Goal: Transaction & Acquisition: Subscribe to service/newsletter

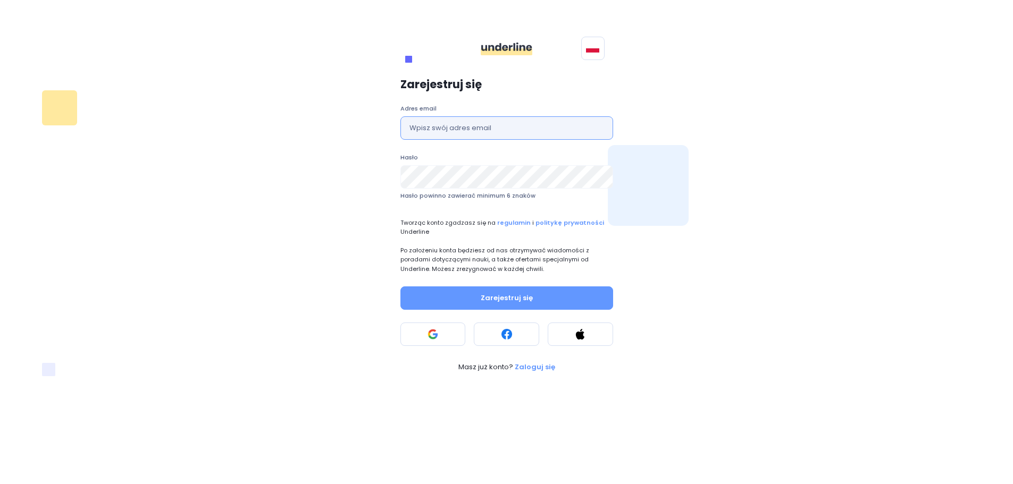
click at [521, 128] on input "text" at bounding box center [506, 127] width 213 height 23
type input "[PERSON_NAME][EMAIL_ADDRESS][DOMAIN_NAME]"
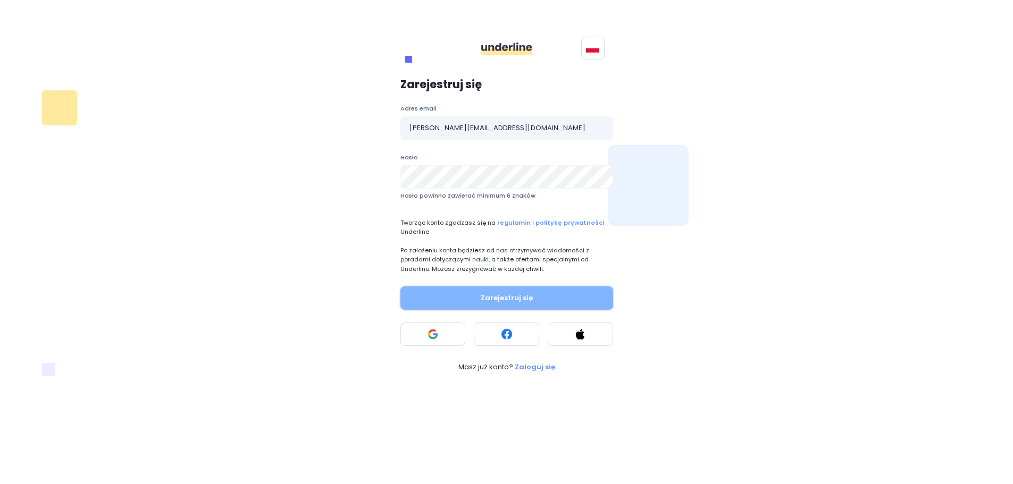
click at [506, 293] on button "Zarejestruj się" at bounding box center [506, 298] width 213 height 23
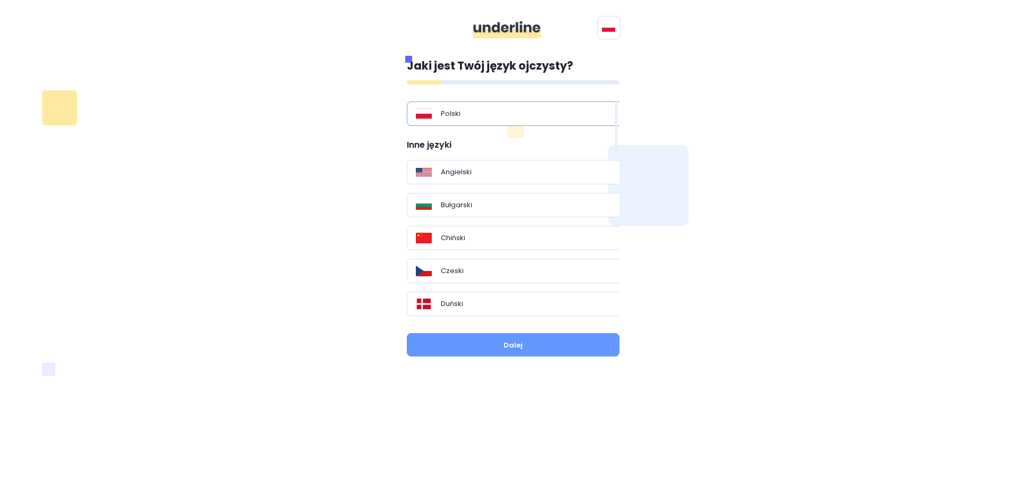
click at [515, 117] on div "Polski" at bounding box center [517, 113] width 203 height 11
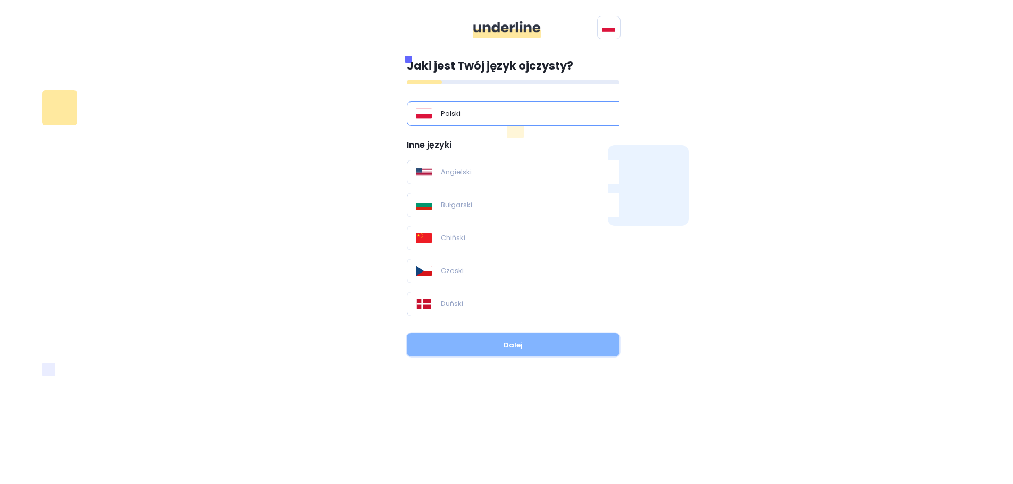
click at [539, 349] on button "Dalej" at bounding box center [513, 344] width 213 height 23
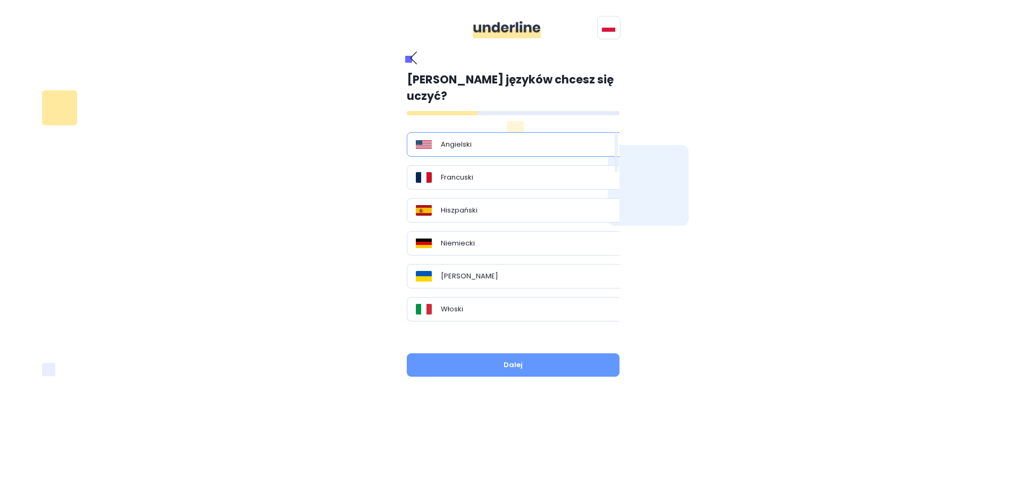
click at [513, 139] on div "Angielski" at bounding box center [517, 144] width 203 height 11
click at [553, 354] on button "Dalej" at bounding box center [513, 365] width 213 height 23
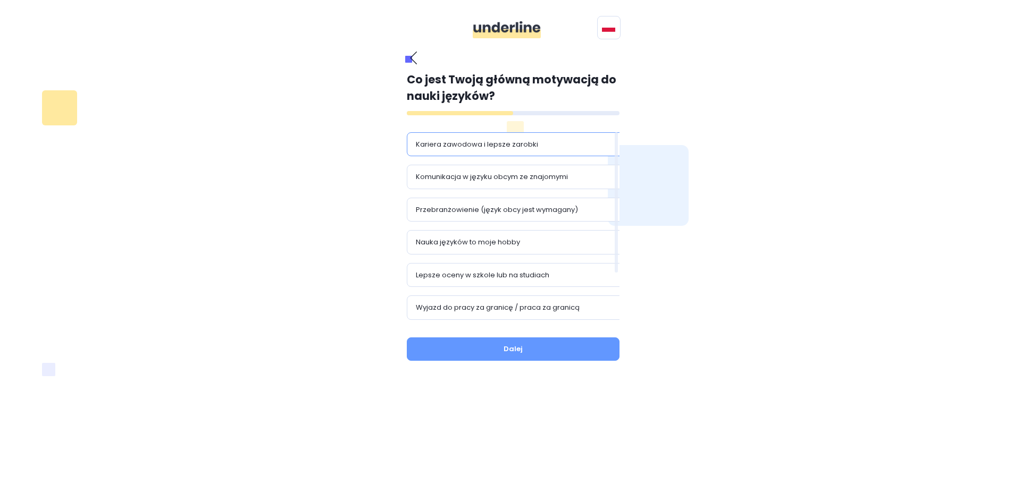
click at [539, 147] on div "Kariera zawodowa i lepsze zarobki" at bounding box center [517, 144] width 203 height 11
click at [528, 182] on p "Komunikacja w języku obcym ze znajomymi" at bounding box center [492, 177] width 152 height 11
click at [528, 245] on div "Nauka języków to moje hobby" at bounding box center [517, 242] width 203 height 11
click at [551, 342] on button "Dalej" at bounding box center [513, 349] width 213 height 23
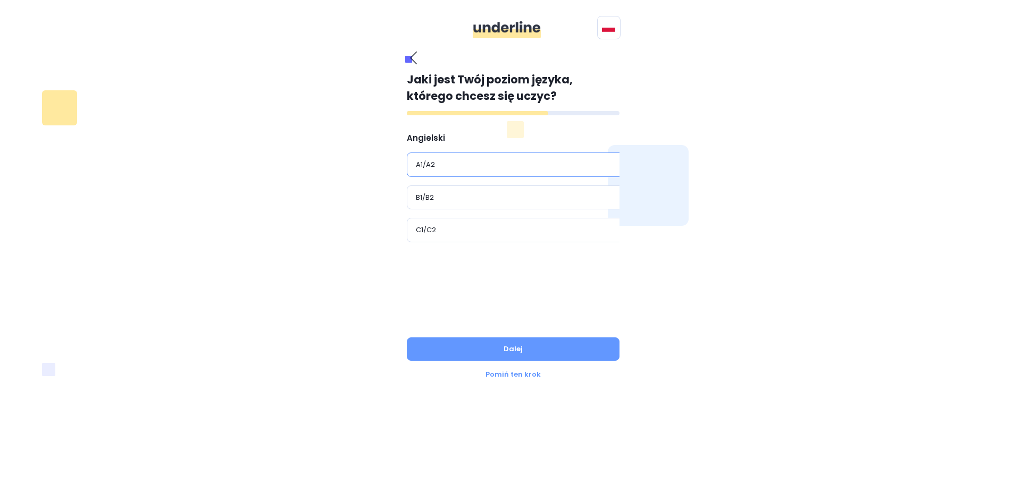
click at [472, 168] on div "A1/A2" at bounding box center [517, 165] width 203 height 11
click at [540, 343] on button "Dalej" at bounding box center [513, 349] width 213 height 23
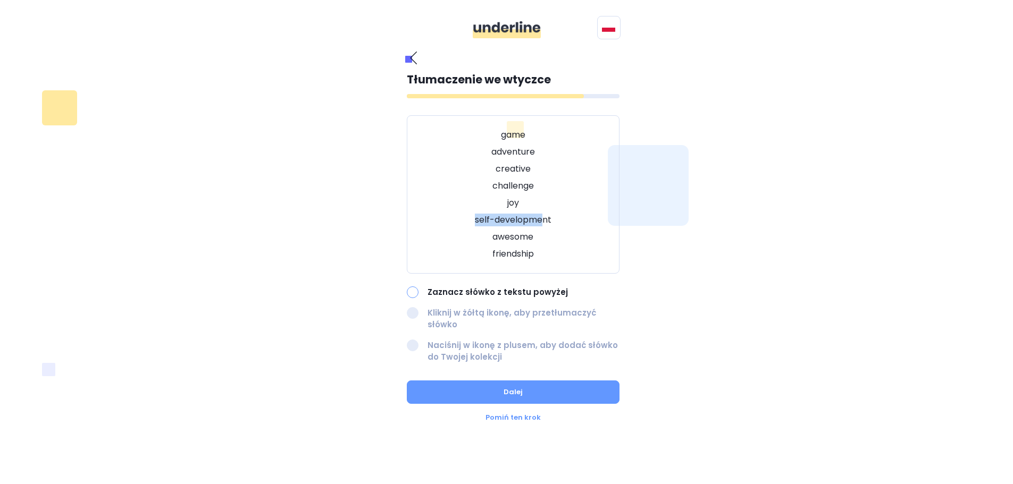
drag, startPoint x: 544, startPoint y: 219, endPoint x: 474, endPoint y: 216, distance: 69.7
click at [474, 216] on p "self-development" at bounding box center [513, 220] width 186 height 13
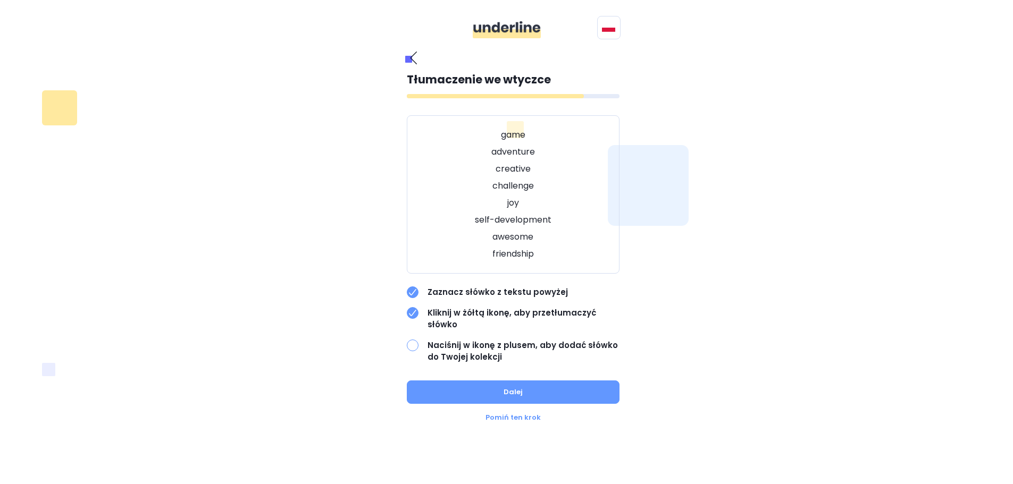
click at [720, 283] on div "Jaki jest Twój język ojczysty? Polski Inne języki Angielski Bułgarski Chiński C…" at bounding box center [507, 237] width 728 height 385
click at [540, 381] on button "Dalej" at bounding box center [513, 392] width 213 height 23
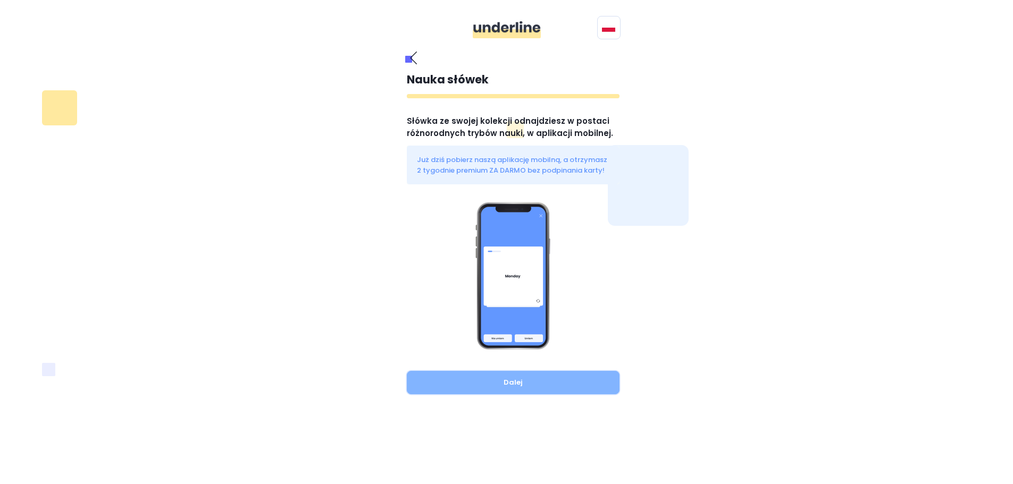
click at [550, 380] on button "Dalej" at bounding box center [513, 382] width 213 height 23
